Goal: Understand process/instructions

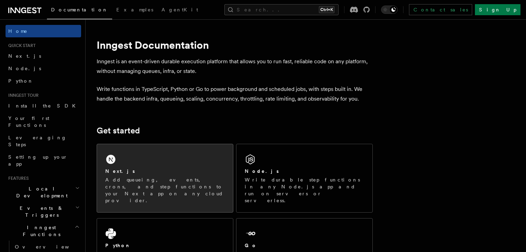
click at [155, 167] on div "Next.js Add queueing, events, crons, and step functions to your Next app on any…" at bounding box center [165, 178] width 136 height 68
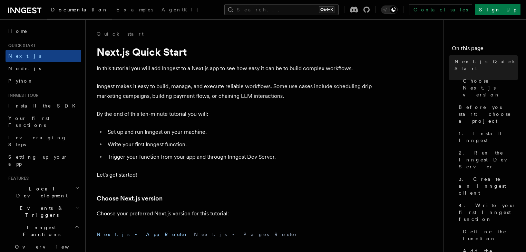
click at [131, 236] on button "Next.js - App Router" at bounding box center [143, 234] width 92 height 16
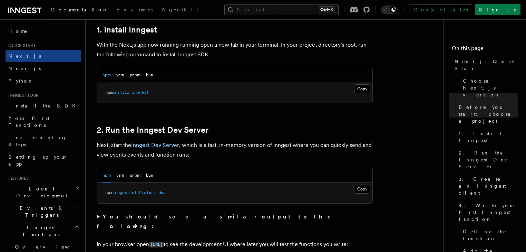
scroll to position [387, 0]
click at [361, 88] on button "Copy Copied" at bounding box center [362, 89] width 16 height 9
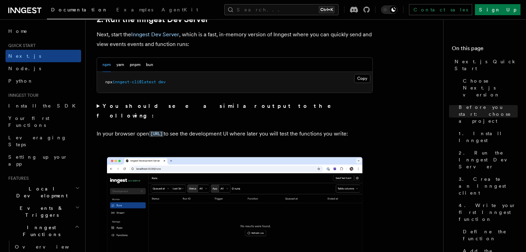
scroll to position [497, 0]
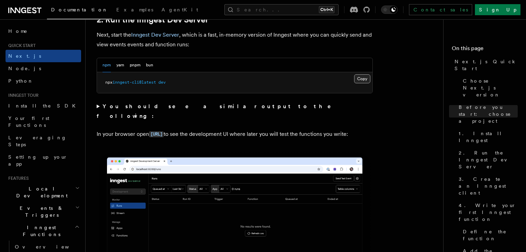
click at [367, 77] on button "Copy Copied" at bounding box center [362, 78] width 16 height 9
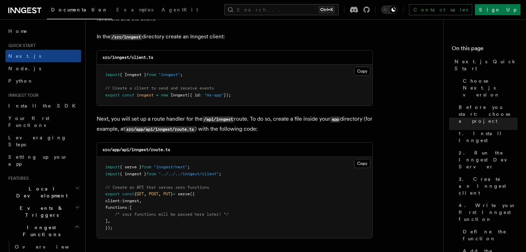
scroll to position [883, 0]
click at [360, 69] on button "Copy Copied" at bounding box center [362, 70] width 16 height 9
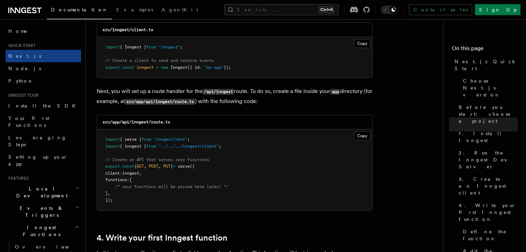
scroll to position [910, 0]
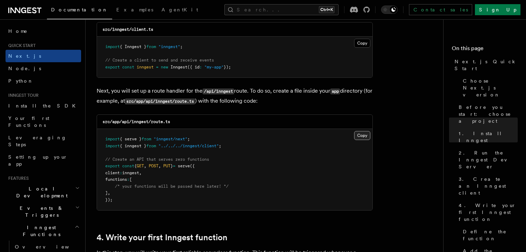
click at [362, 137] on button "Copy Copied" at bounding box center [362, 135] width 16 height 9
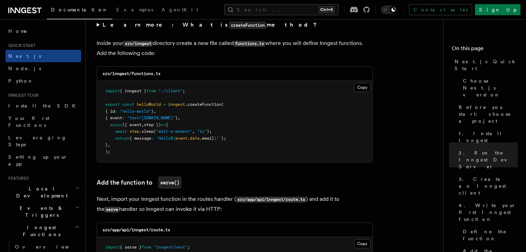
scroll to position [1215, 0]
click at [359, 87] on button "Copy Copied" at bounding box center [362, 86] width 16 height 9
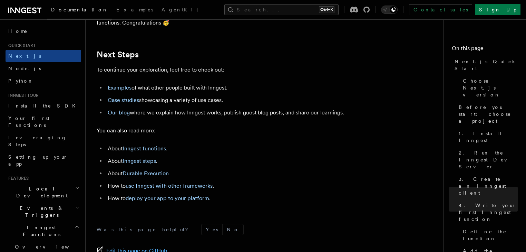
scroll to position [4301, 0]
